Goal: Navigation & Orientation: Go to known website

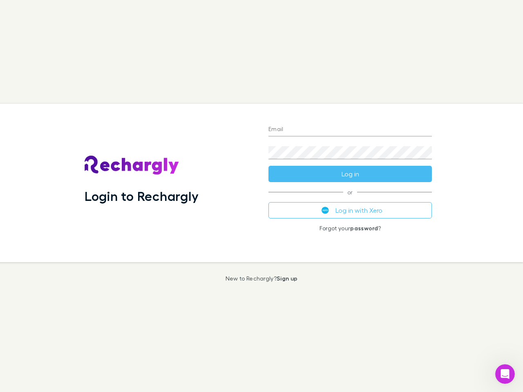
click at [261, 196] on div "Login to Rechargly" at bounding box center [170, 183] width 184 height 158
click at [350, 130] on input "Email" at bounding box center [349, 129] width 163 height 13
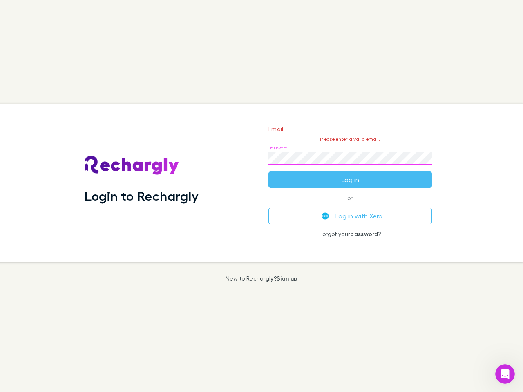
click at [350, 174] on form "Email Please enter a valid email. Password Log in" at bounding box center [349, 152] width 163 height 71
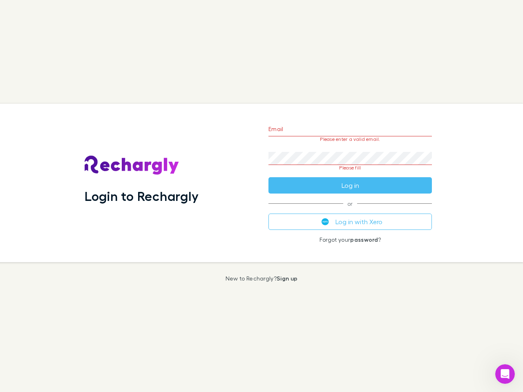
click at [350, 210] on div "Email Please enter a valid email. Password Please fill Log in or Log in with Xe…" at bounding box center [350, 183] width 176 height 158
click at [505, 374] on icon "Open Intercom Messenger" at bounding box center [504, 374] width 13 height 13
